Goal: Information Seeking & Learning: Learn about a topic

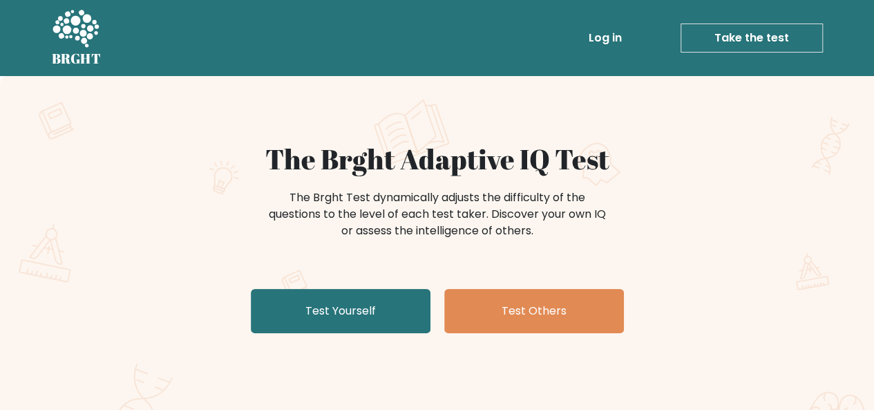
click at [342, 142] on h1 "The Brght Adaptive IQ Test" at bounding box center [437, 158] width 675 height 33
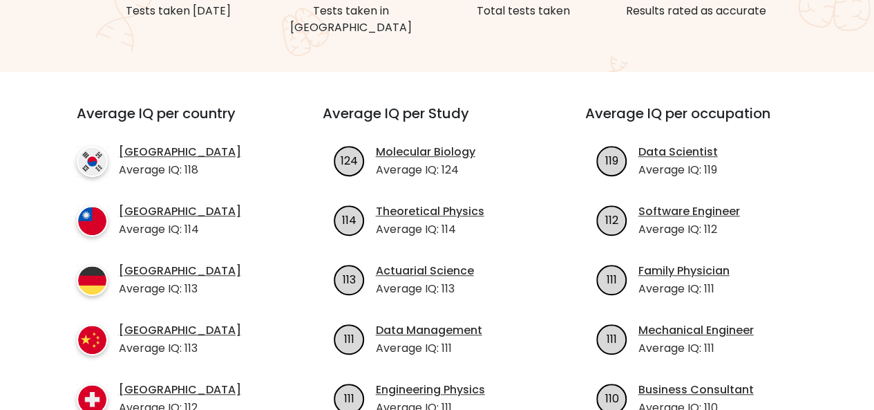
scroll to position [442, 0]
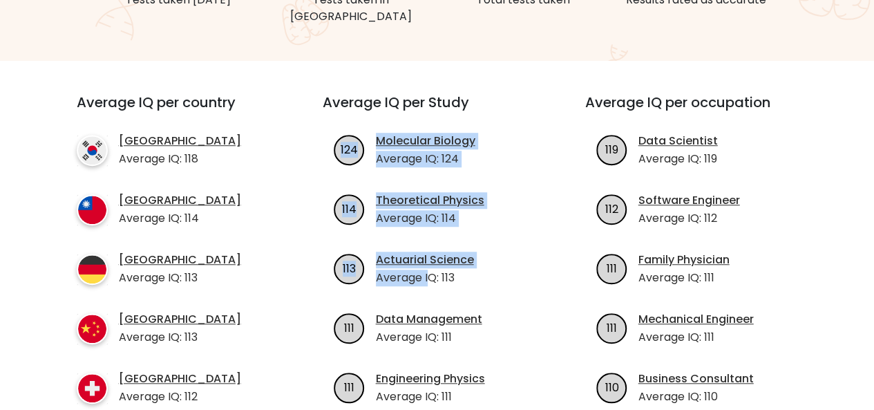
drag, startPoint x: 308, startPoint y: 111, endPoint x: 428, endPoint y: 259, distance: 191.2
click at [428, 259] on div "Average IQ per Study 124 Molecular Biology Average IQ: 124 114 Theoretical Phys…" at bounding box center [437, 267] width 263 height 347
click at [428, 270] on p "Average IQ: 113" at bounding box center [425, 278] width 98 height 17
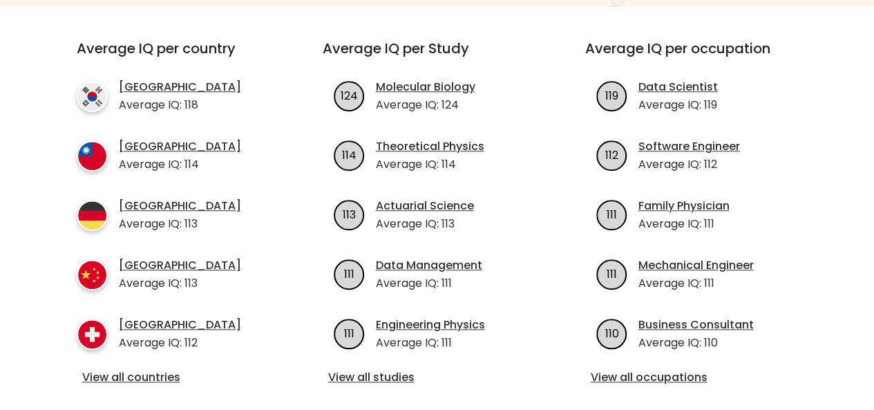
scroll to position [498, 0]
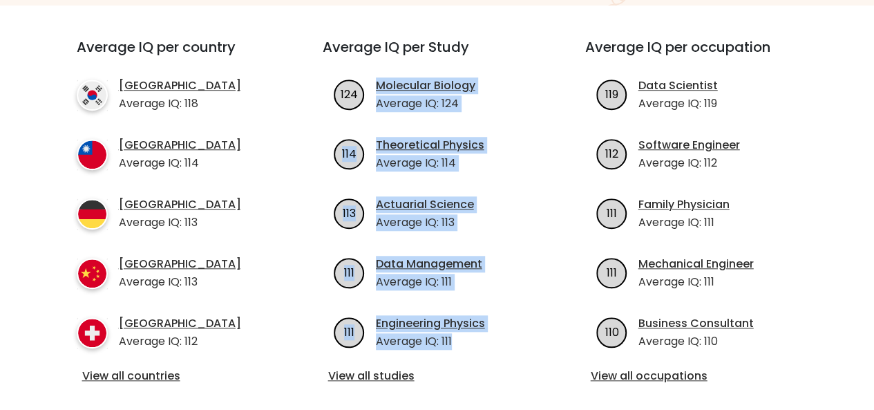
drag, startPoint x: 373, startPoint y: 55, endPoint x: 472, endPoint y: 319, distance: 281.6
click at [472, 319] on div "Average IQ per Study 124 Molecular Biology Average IQ: 124 114 Theoretical Phys…" at bounding box center [437, 212] width 263 height 347
click at [472, 333] on p "Average IQ: 111" at bounding box center [430, 341] width 109 height 17
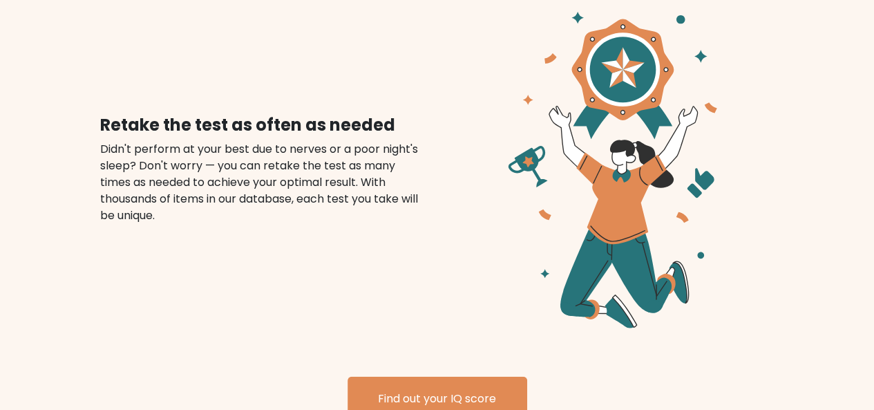
scroll to position [1525, 0]
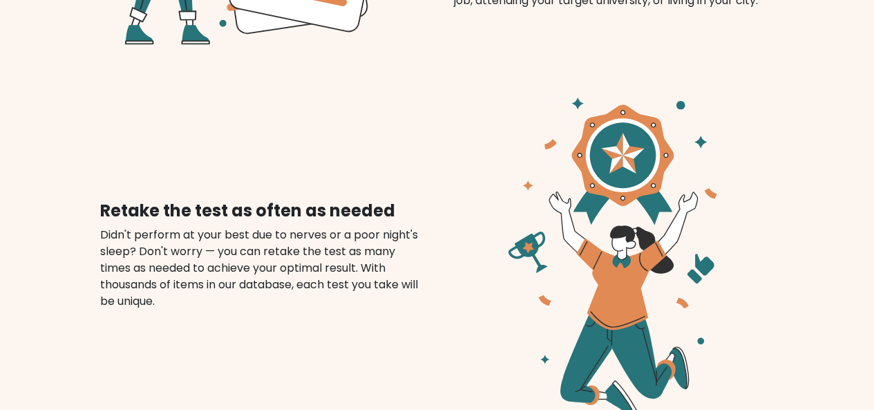
click at [181, 201] on h4 "Retake the test as often as needed" at bounding box center [260, 211] width 321 height 20
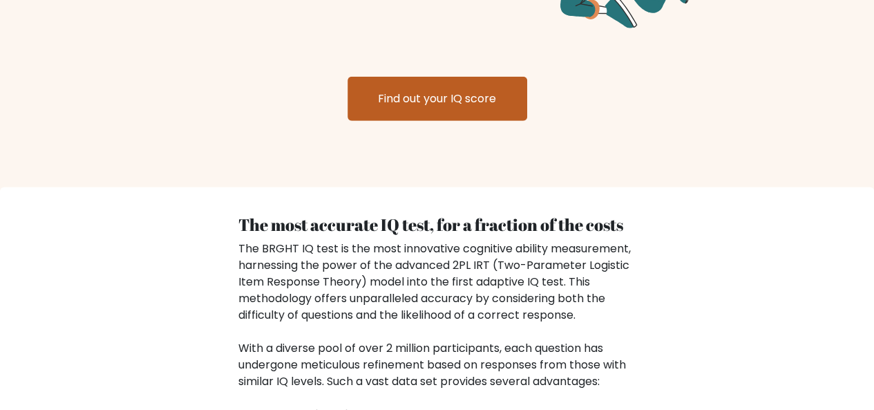
scroll to position [1912, 0]
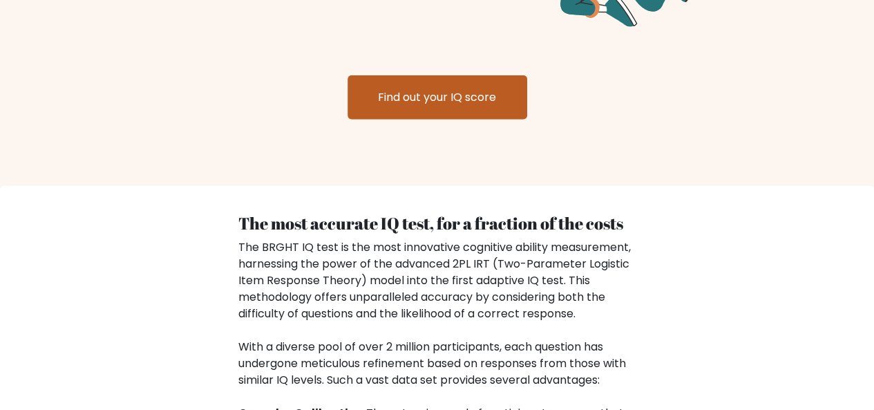
click at [469, 75] on link "Find out your IQ score" at bounding box center [438, 97] width 180 height 44
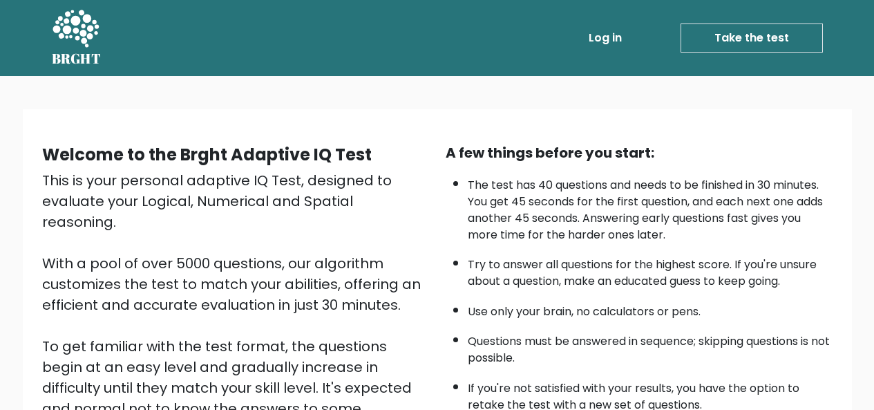
scroll to position [223, 0]
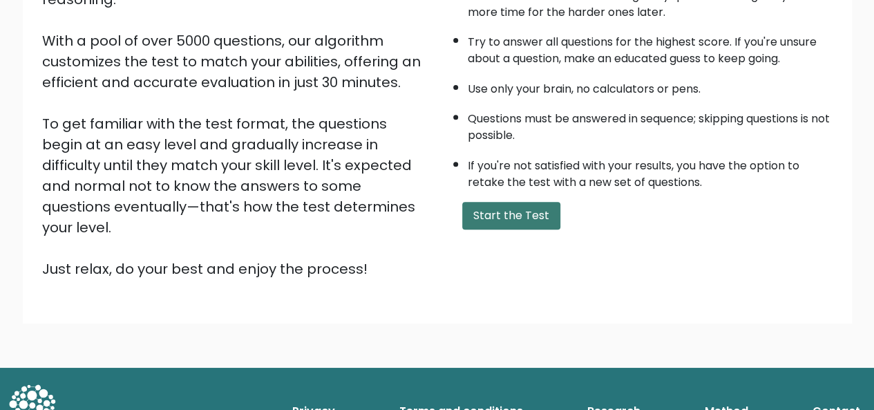
click at [512, 224] on button "Start the Test" at bounding box center [511, 216] width 98 height 28
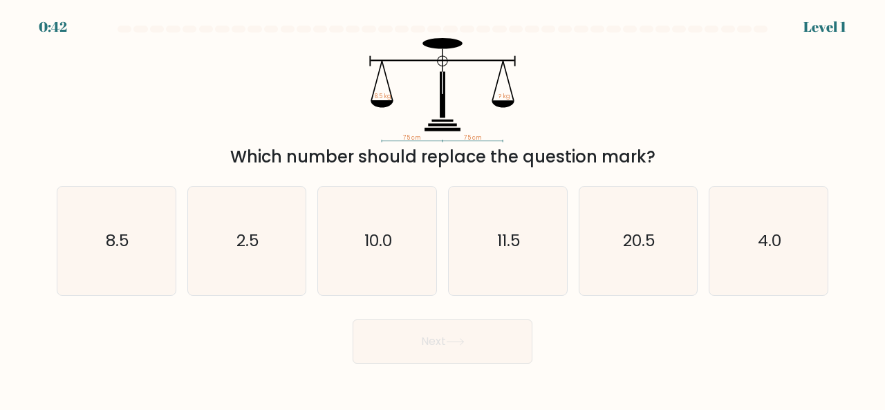
drag, startPoint x: 264, startPoint y: 149, endPoint x: 657, endPoint y: 161, distance: 393.5
click at [657, 161] on div "Which number should replace the question mark?" at bounding box center [442, 156] width 755 height 25
click at [682, 147] on div "Which number should replace the question mark?" at bounding box center [442, 156] width 755 height 25
click at [144, 234] on icon "8.5" at bounding box center [116, 241] width 109 height 109
click at [442, 209] on input "a. 8.5" at bounding box center [442, 206] width 1 height 3
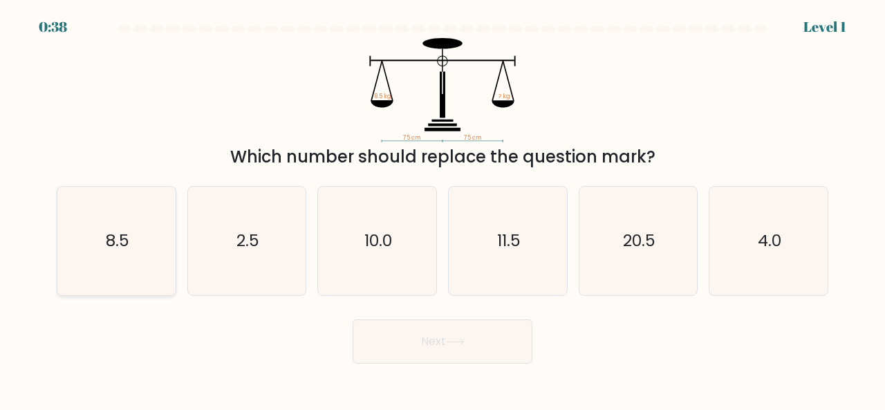
radio input "true"
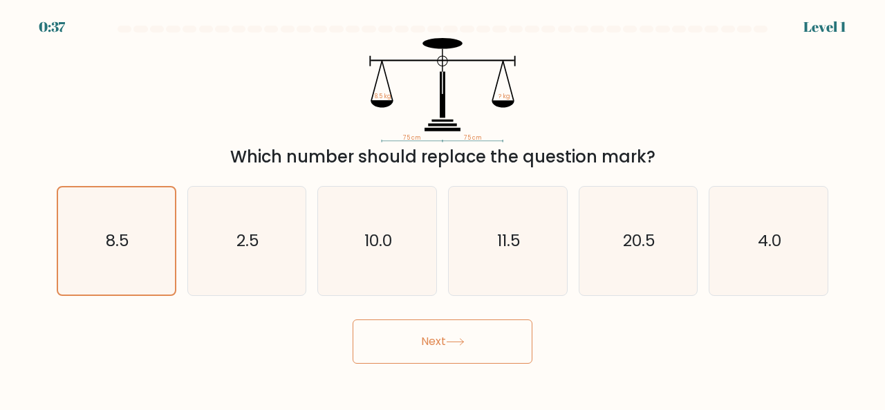
click at [422, 348] on button "Next" at bounding box center [443, 341] width 180 height 44
